Goal: Information Seeking & Learning: Learn about a topic

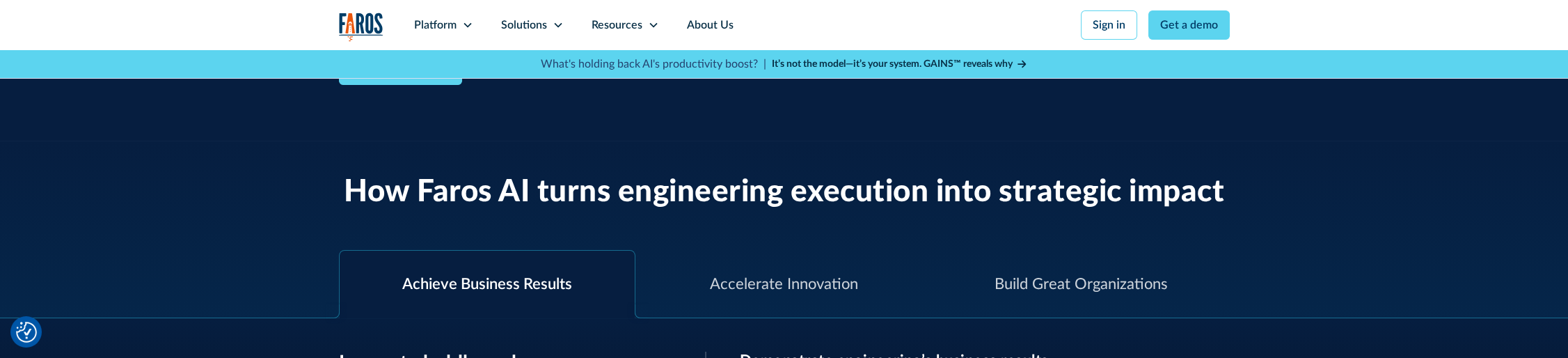
scroll to position [418, 0]
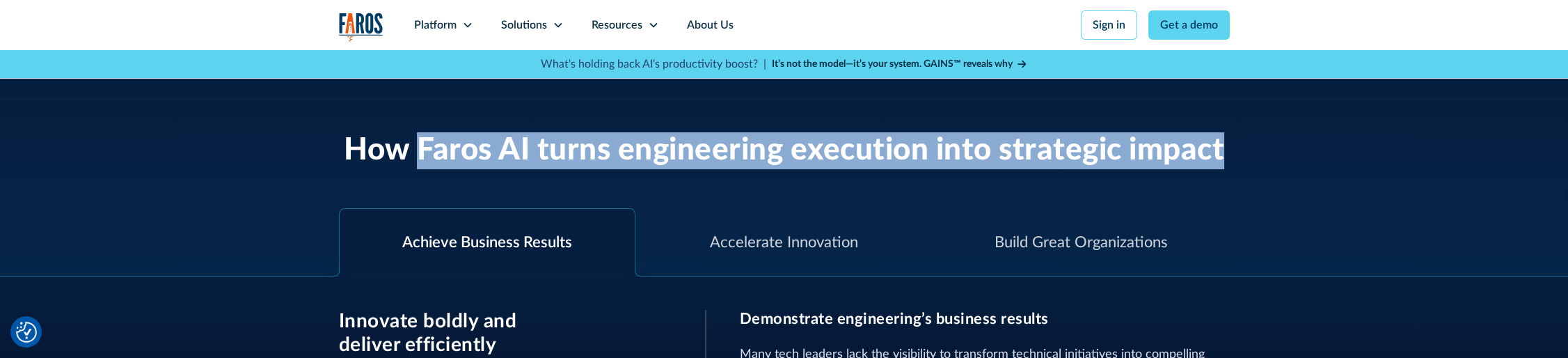
drag, startPoint x: 417, startPoint y: 147, endPoint x: 1386, endPoint y: 157, distance: 969.1
click at [1386, 157] on div "How Faros AI turns engineering execution into strategic impact" at bounding box center [784, 134] width 1568 height 70
click at [567, 140] on h2 "How Faros AI turns engineering execution into strategic impact" at bounding box center [784, 150] width 880 height 37
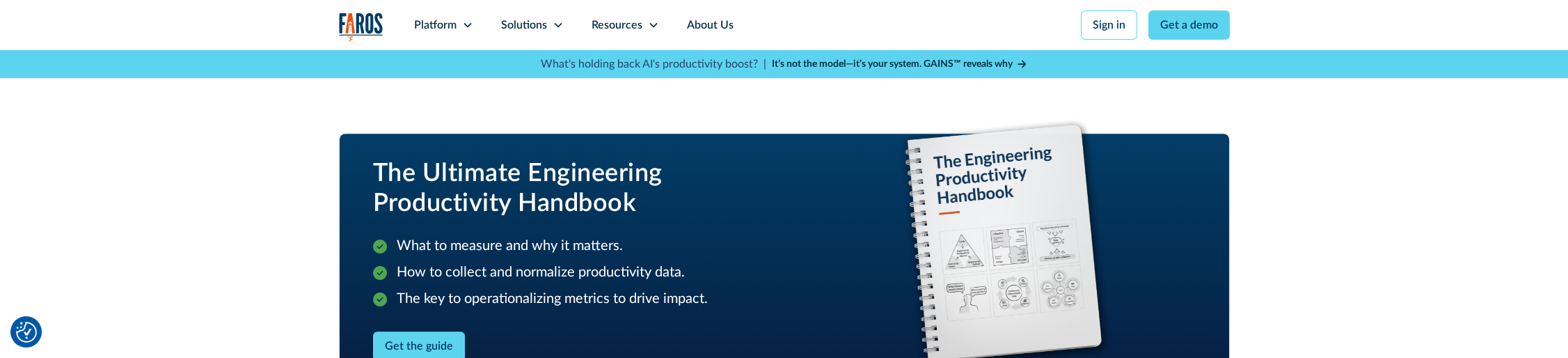
scroll to position [1602, 0]
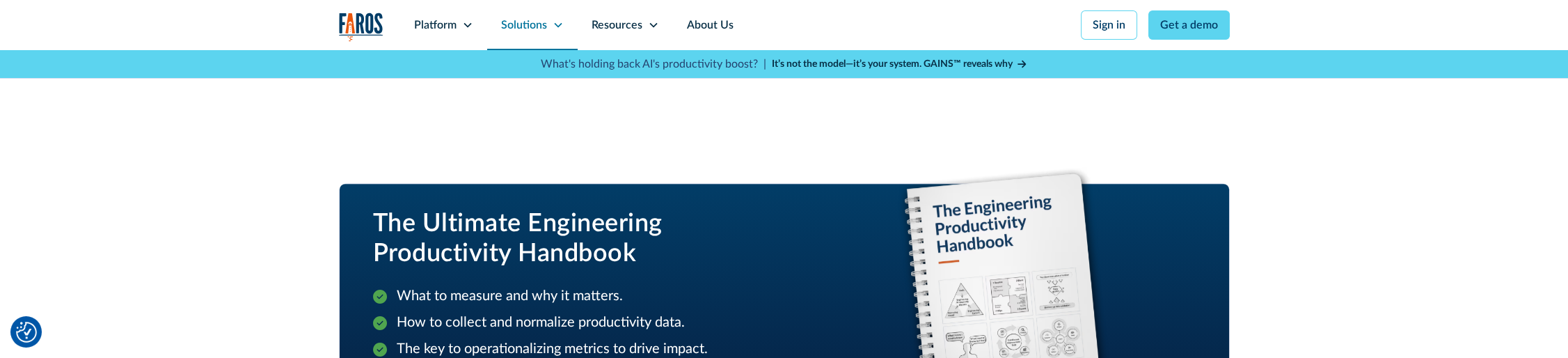
click at [530, 29] on div "Solutions" at bounding box center [524, 25] width 46 height 17
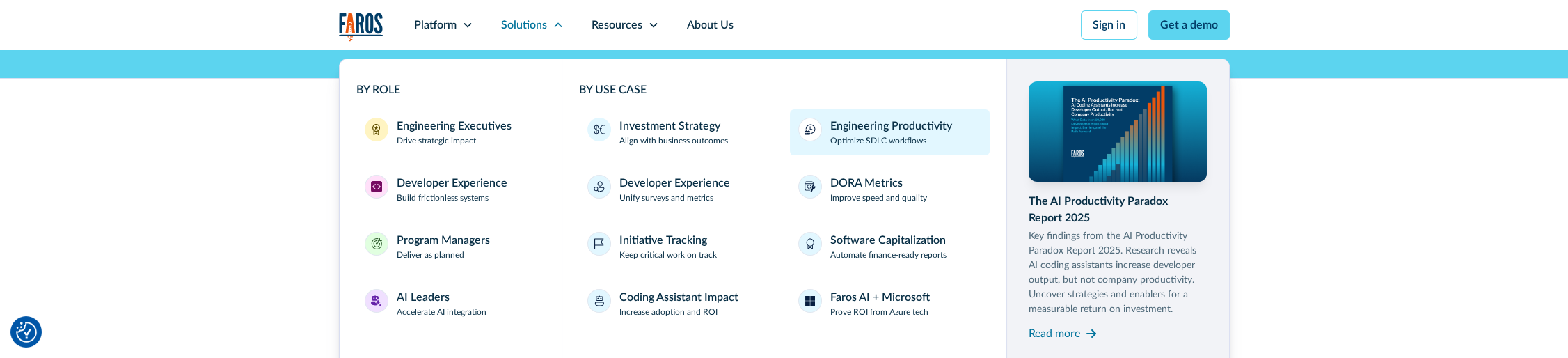
click at [924, 135] on p "Optimize SDLC workflows" at bounding box center [878, 140] width 96 height 12
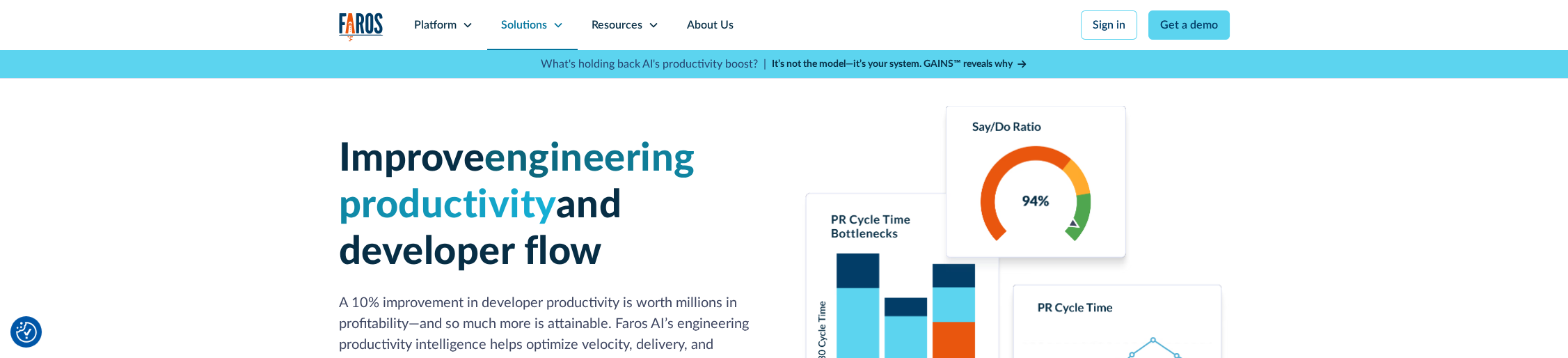
click at [536, 25] on div "Solutions" at bounding box center [524, 25] width 46 height 17
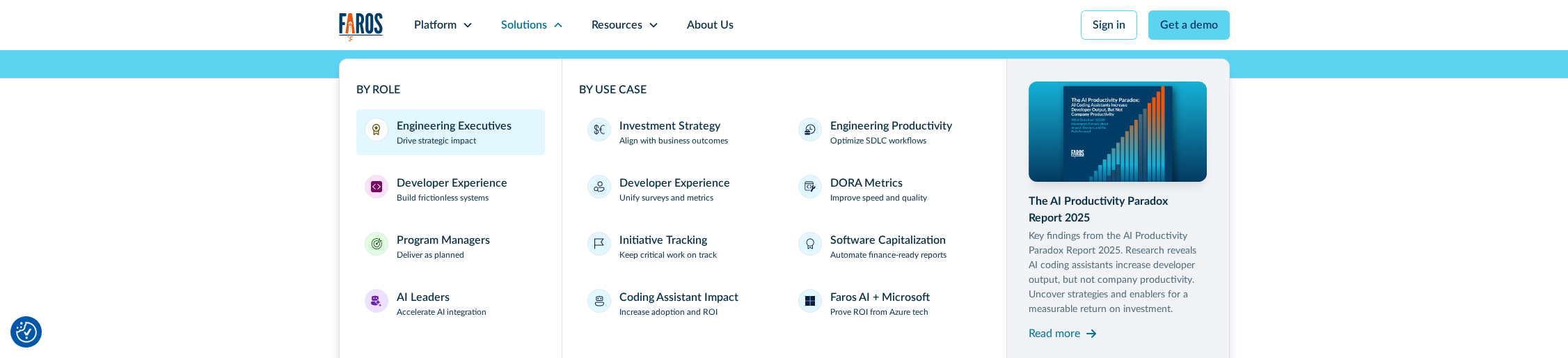
click at [510, 124] on link "Engineering Executives Drive strategic impact" at bounding box center [451, 132] width 189 height 46
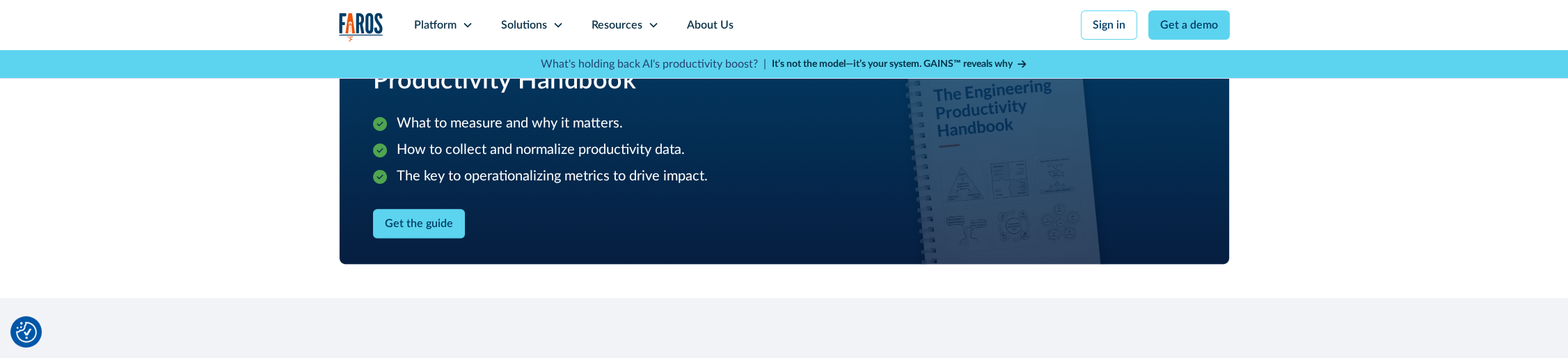
scroll to position [1811, 0]
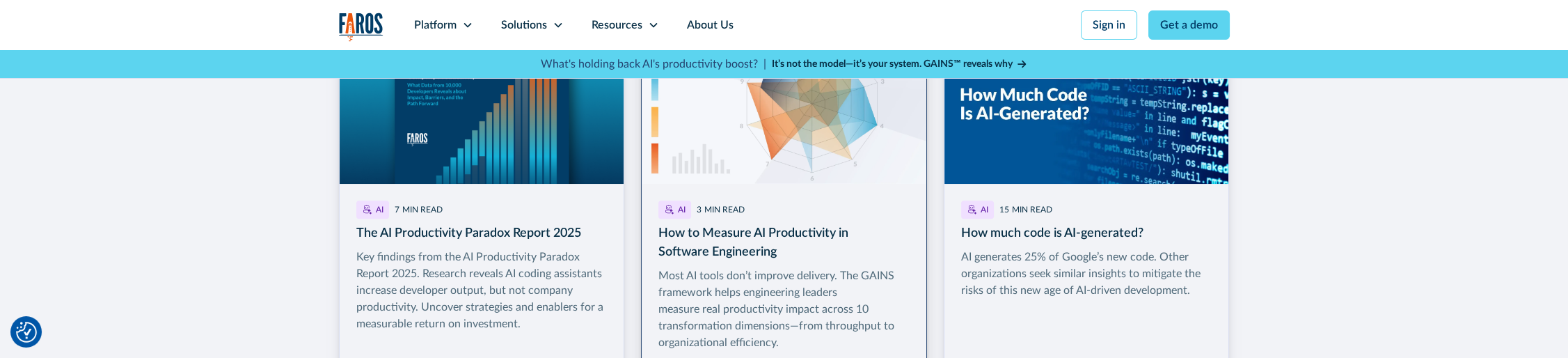
scroll to position [2159, 0]
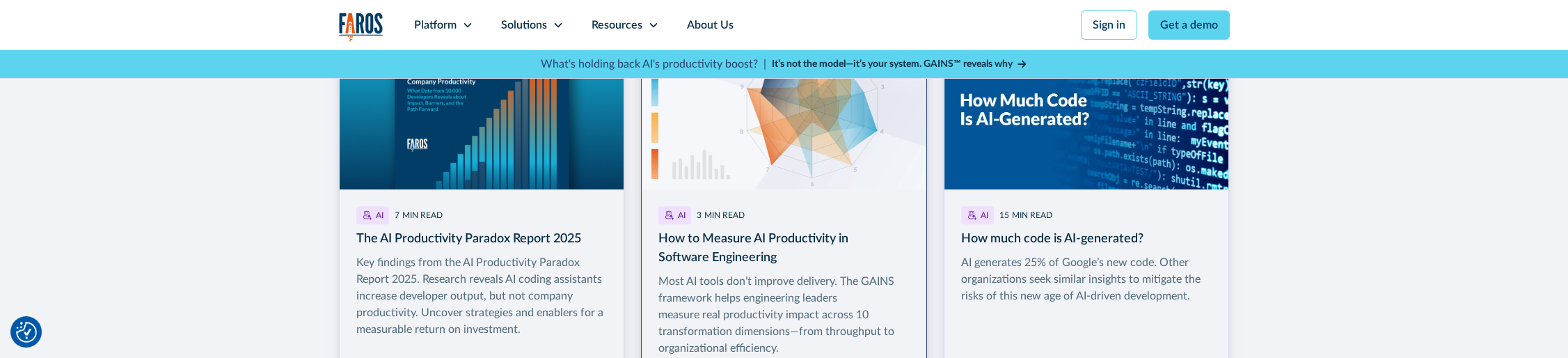
click at [843, 152] on link "More Blog Link" at bounding box center [784, 220] width 286 height 384
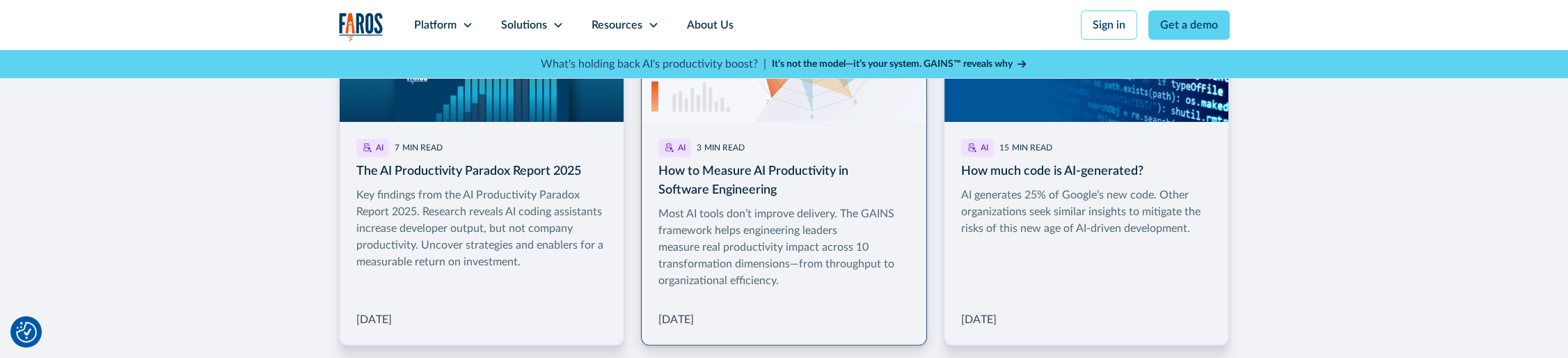
scroll to position [2229, 0]
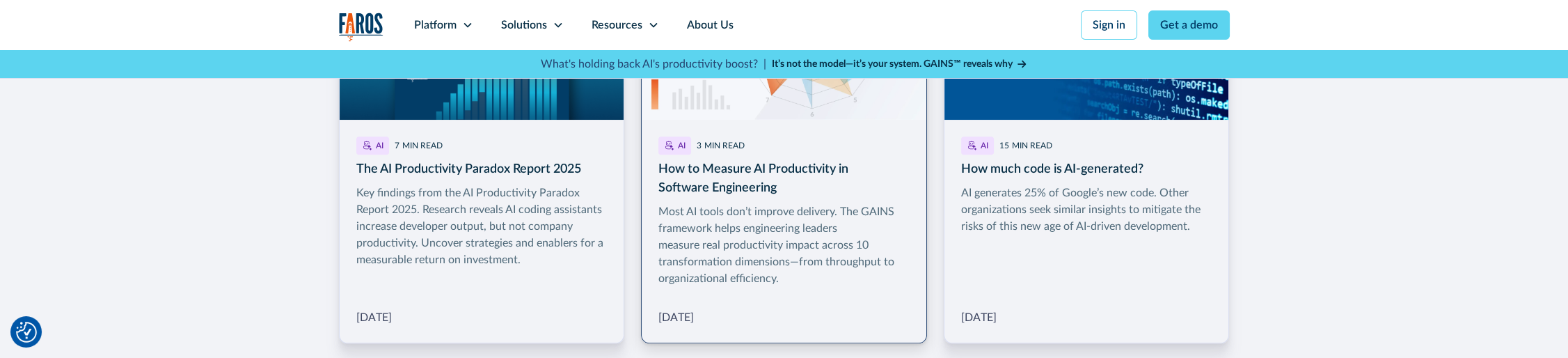
click at [841, 160] on link "More Blog Link" at bounding box center [784, 150] width 286 height 384
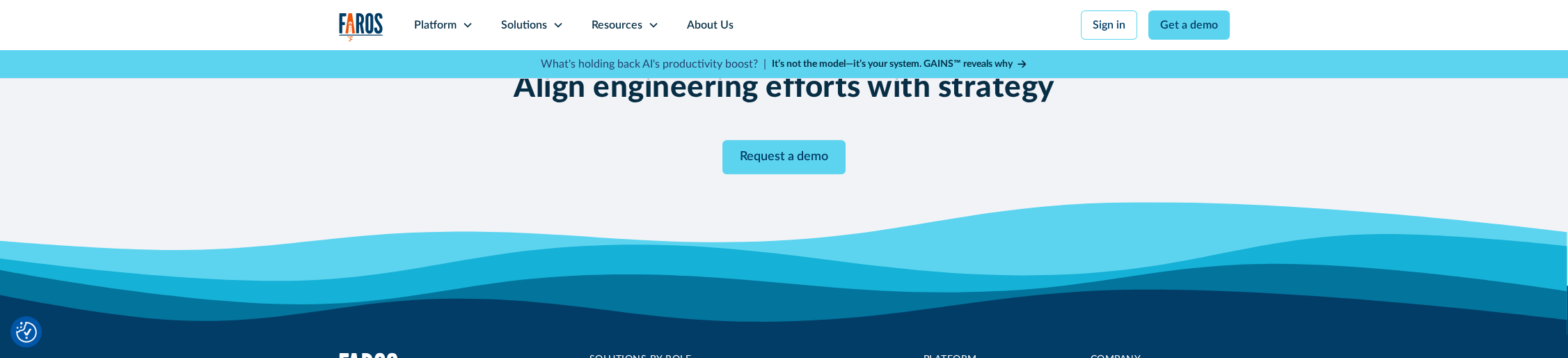
scroll to position [2646, 0]
